Goal: Transaction & Acquisition: Purchase product/service

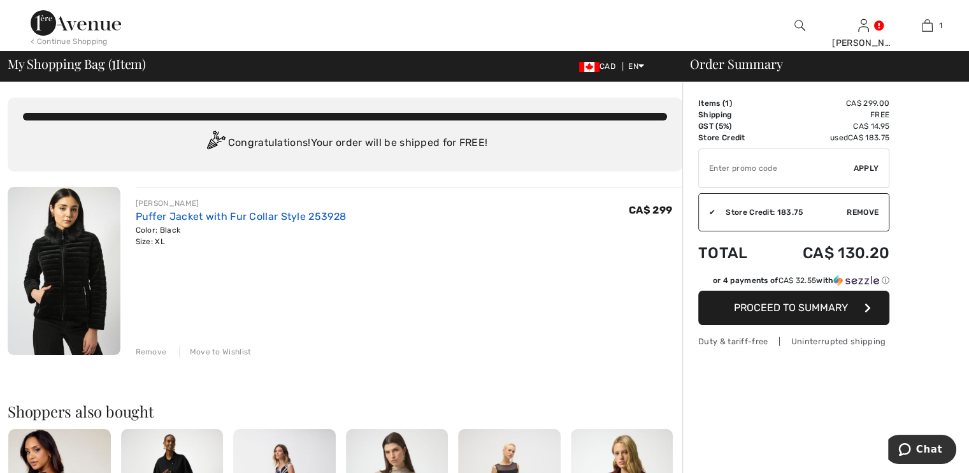
click at [186, 217] on link "Puffer Jacket with Fur Collar Style 253928" at bounding box center [241, 216] width 211 height 12
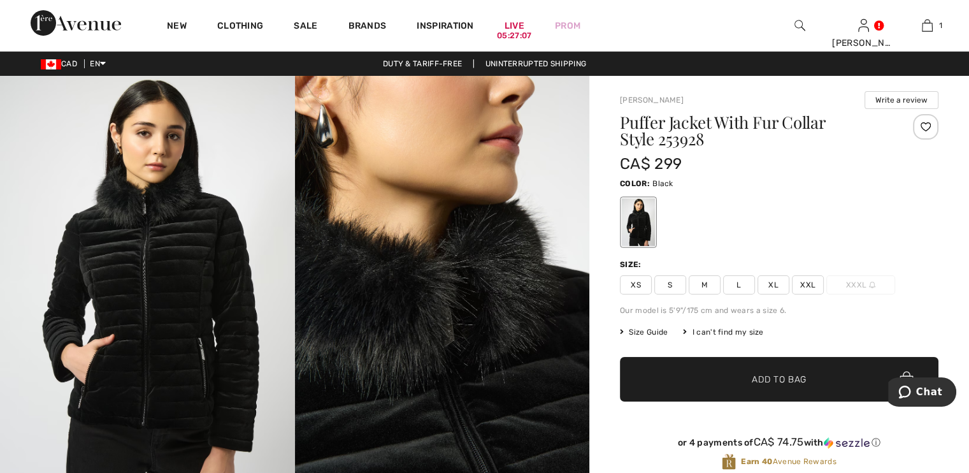
click at [189, 301] on img at bounding box center [147, 297] width 295 height 442
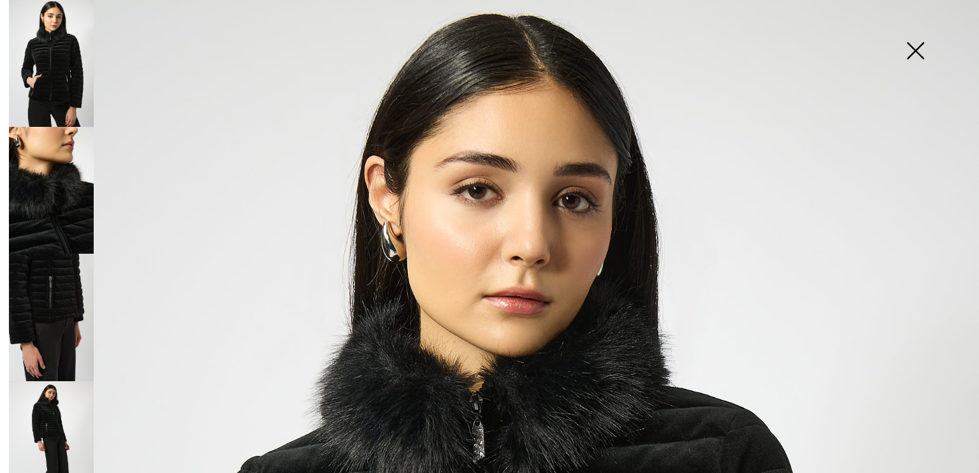
click at [918, 44] on img at bounding box center [915, 52] width 64 height 66
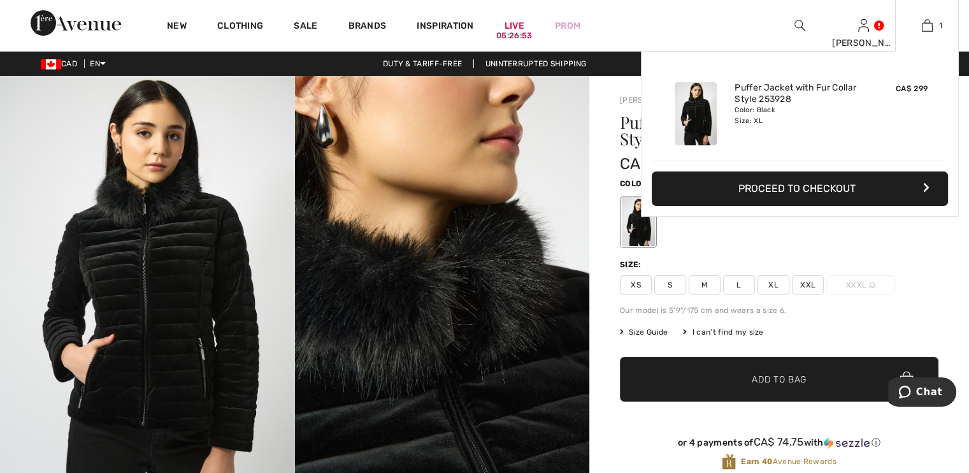
click at [844, 177] on button "Proceed to Checkout" at bounding box center [800, 188] width 296 height 34
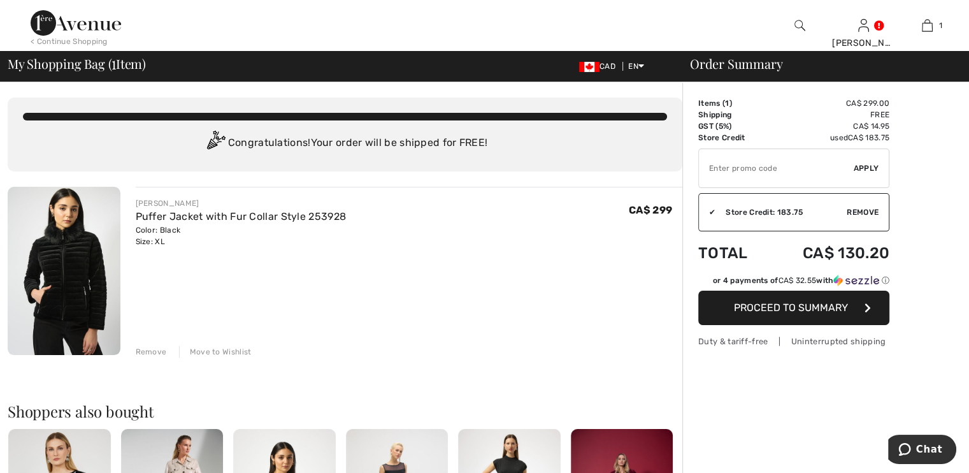
click at [818, 310] on span "Proceed to Summary" at bounding box center [791, 307] width 114 height 12
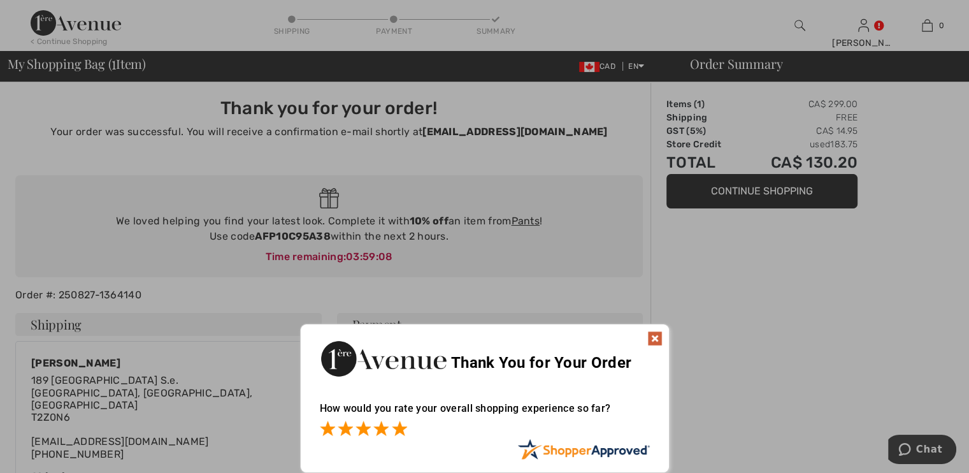
click at [398, 426] on span at bounding box center [399, 428] width 15 height 15
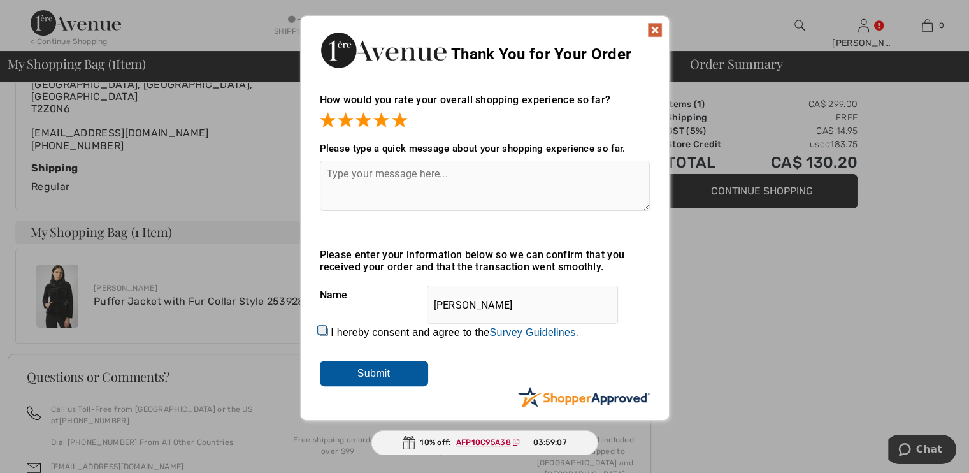
scroll to position [344, 0]
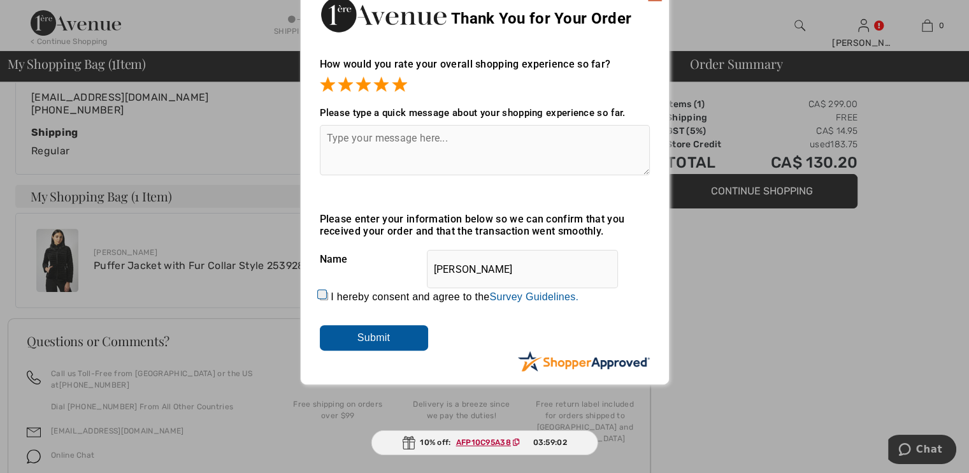
click at [320, 299] on input "I hereby consent and agree to the By submitting a review, you grant permission …" at bounding box center [324, 296] width 8 height 8
checkbox input "true"
click at [362, 345] on input "Submit" at bounding box center [374, 337] width 108 height 25
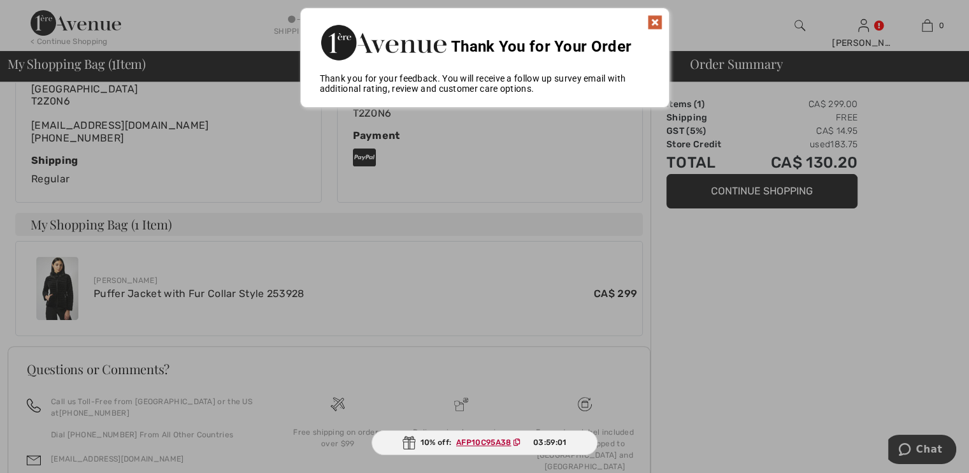
scroll to position [223, 0]
